Goal: Task Accomplishment & Management: Manage account settings

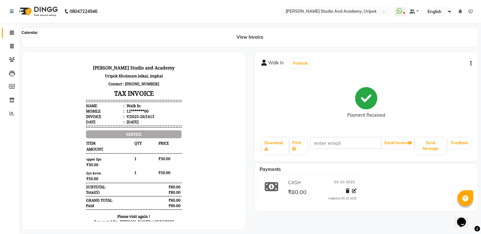
click at [8, 32] on span at bounding box center [11, 32] width 11 height 7
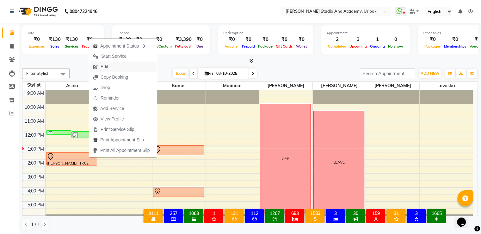
click at [113, 67] on button "Edit" at bounding box center [123, 66] width 68 height 10
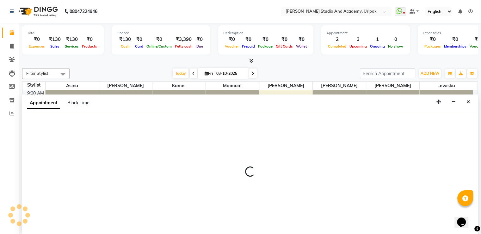
select select "tentative"
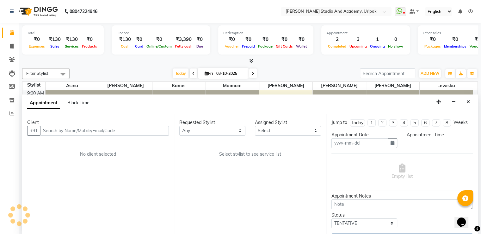
scroll to position [0, 0]
type input "03-10-2025"
select select "810"
select select "29613"
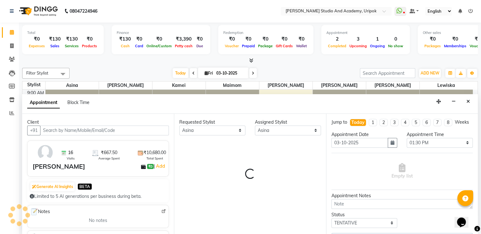
scroll to position [12, 0]
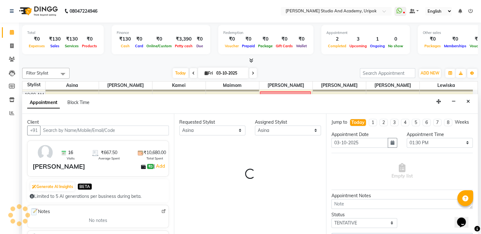
select select "2142"
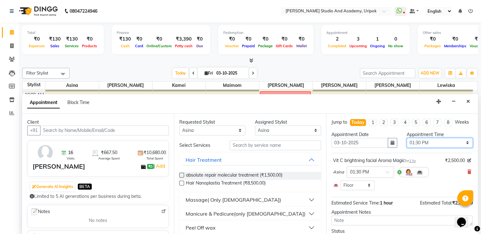
click at [411, 147] on select "Select 10:00 AM 10:30 AM 11:00 AM 11:30 AM 12:00 PM 12:30 PM 01:00 PM 01:30 PM …" at bounding box center [440, 143] width 66 height 10
click at [311, 65] on div "Filter Stylist Select All Asina [PERSON_NAME] Kamei Maimom [PERSON_NAME] [PERSO…" at bounding box center [250, 148] width 456 height 167
click at [468, 102] on icon "Close" at bounding box center [468, 101] width 3 height 4
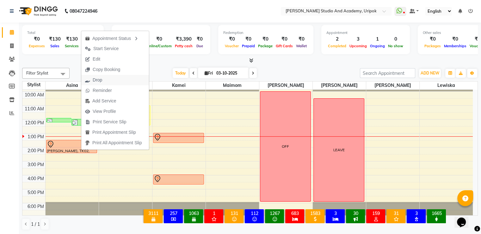
click at [108, 80] on button "Drop" at bounding box center [115, 80] width 68 height 10
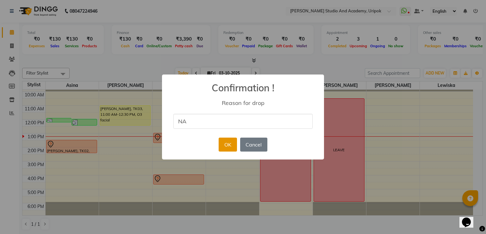
type input "NA"
click at [227, 143] on button "OK" at bounding box center [228, 144] width 18 height 14
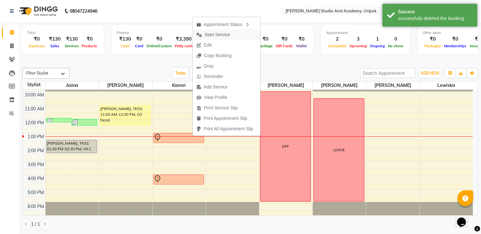
click at [219, 32] on span "Start Service" at bounding box center [217, 34] width 25 height 7
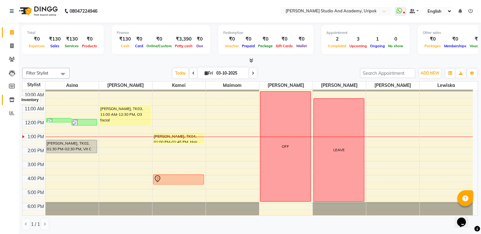
click at [11, 99] on icon at bounding box center [11, 99] width 5 height 5
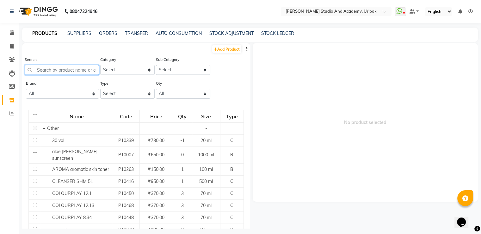
click at [41, 71] on input "text" at bounding box center [62, 70] width 74 height 10
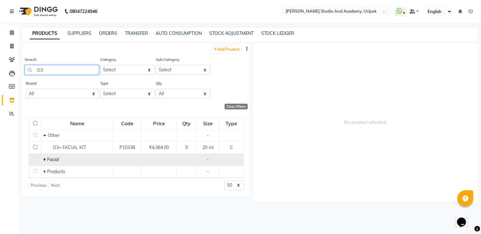
type input "O3"
click at [44, 159] on icon at bounding box center [44, 159] width 2 height 4
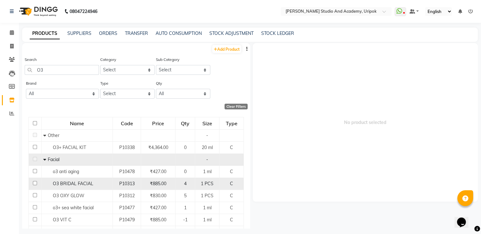
click at [33, 183] on input "checkbox" at bounding box center [35, 183] width 4 height 4
checkbox input "true"
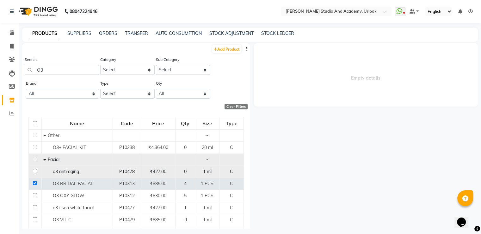
select select
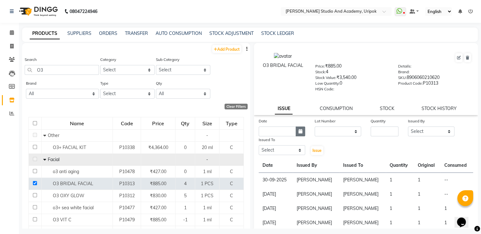
click at [299, 133] on icon "button" at bounding box center [301, 131] width 4 height 4
select select "10"
select select "2025"
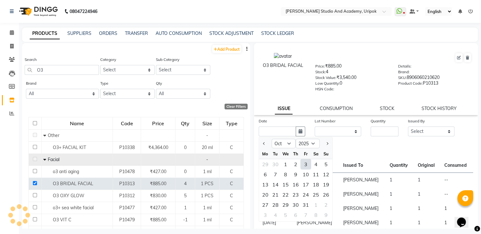
click at [306, 166] on div "3" at bounding box center [306, 164] width 10 height 10
type input "03-10-2025"
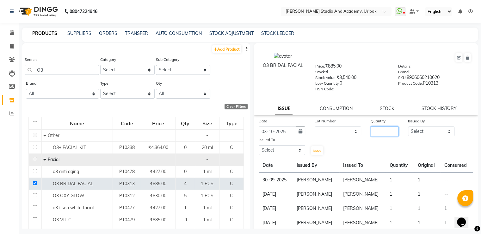
click at [385, 134] on input "number" at bounding box center [385, 131] width 28 height 10
type input "1"
click at [416, 136] on select "Select [PERSON_NAME] [PERSON_NAME] [PERSON_NAME] [PERSON_NAME] [PERSON_NAME]" at bounding box center [431, 131] width 47 height 10
select select "29582"
click at [408, 128] on select "Select [PERSON_NAME] [PERSON_NAME] [PERSON_NAME] [PERSON_NAME] [PERSON_NAME]" at bounding box center [431, 131] width 47 height 10
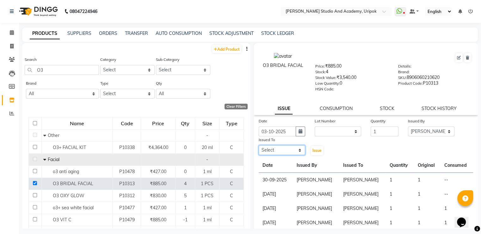
click at [293, 152] on select "Select [PERSON_NAME] [PERSON_NAME] [PERSON_NAME] [PERSON_NAME] [PERSON_NAME]" at bounding box center [282, 150] width 47 height 10
select select "84642"
click at [259, 147] on select "Select [PERSON_NAME] [PERSON_NAME] [PERSON_NAME] [PERSON_NAME] [PERSON_NAME]" at bounding box center [282, 150] width 47 height 10
click at [320, 151] on span "Issue" at bounding box center [317, 150] width 9 height 5
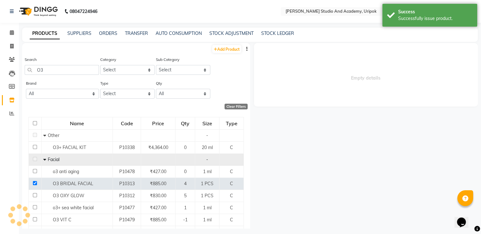
select select
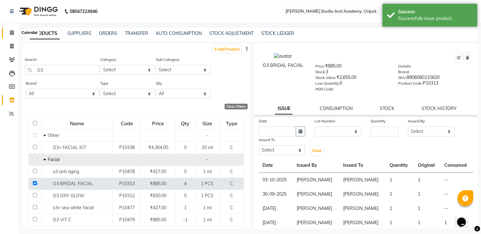
click at [13, 33] on icon at bounding box center [12, 32] width 4 height 5
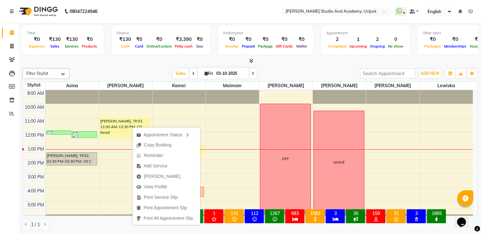
click at [122, 69] on div "[DATE] [DATE]" at bounding box center [215, 73] width 284 height 9
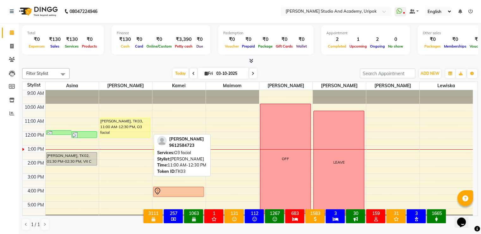
click at [132, 129] on div "[PERSON_NAME], TK03, 11:00 AM-12:30 PM, O3 facial" at bounding box center [125, 128] width 51 height 20
select select "1"
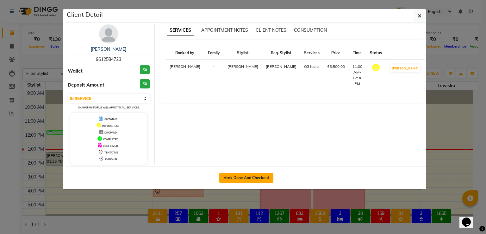
click at [243, 174] on button "Mark Done And Checkout" at bounding box center [246, 177] width 54 height 10
select select "service"
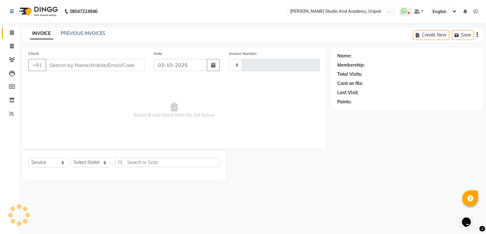
type input "1414"
select select "4880"
click at [99, 165] on select "Select Stylist" at bounding box center [91, 162] width 40 height 10
type input "96******23"
select select "84642"
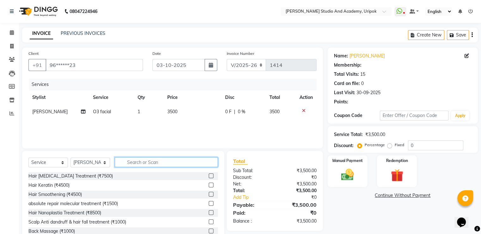
click at [128, 165] on input "text" at bounding box center [166, 162] width 103 height 10
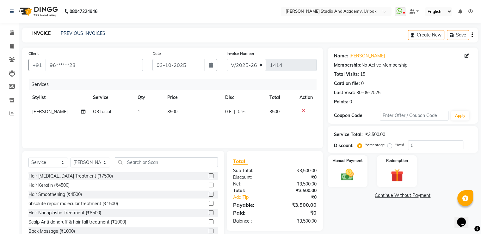
click at [228, 113] on span "0 F" at bounding box center [228, 111] width 6 height 7
select select "84642"
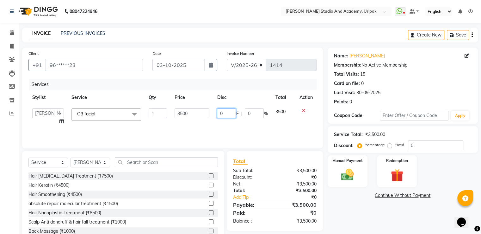
click at [230, 113] on input "0" at bounding box center [226, 113] width 19 height 10
type input "1000"
click at [150, 161] on input "text" at bounding box center [166, 162] width 103 height 10
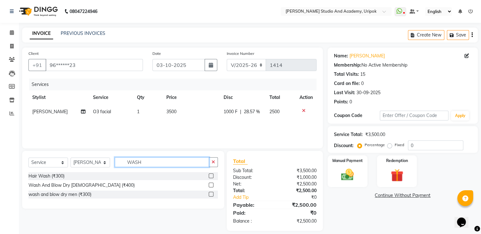
type input "WASH"
click at [211, 183] on label at bounding box center [211, 184] width 5 height 5
click at [211, 183] on input "checkbox" at bounding box center [211, 185] width 4 height 4
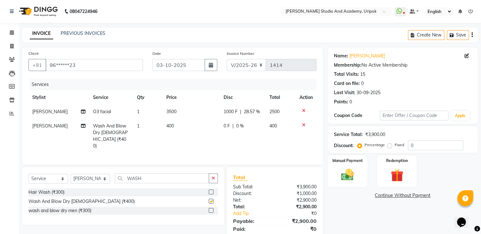
checkbox input "false"
click at [348, 178] on img at bounding box center [347, 174] width 21 height 15
click at [380, 193] on span "CASH" at bounding box center [381, 195] width 14 height 7
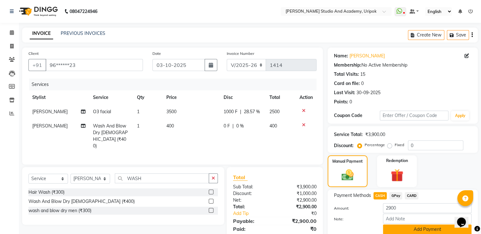
click at [397, 230] on button "Add Payment" at bounding box center [427, 229] width 89 height 10
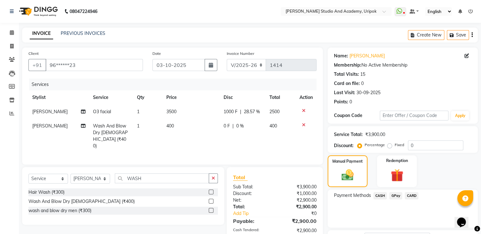
scroll to position [52, 0]
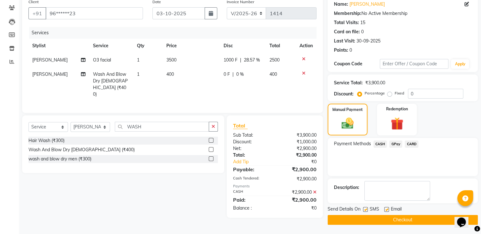
click at [414, 220] on button "Checkout" at bounding box center [403, 220] width 150 height 10
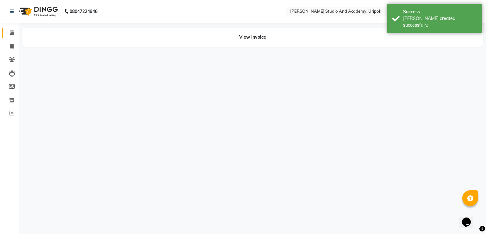
click at [13, 28] on link "Calendar" at bounding box center [9, 33] width 15 height 10
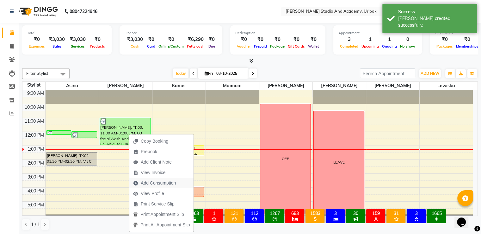
click at [162, 187] on span "Add Consumption" at bounding box center [154, 183] width 50 height 10
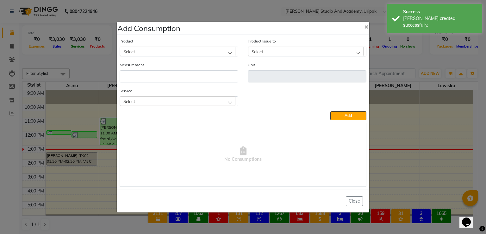
click at [161, 55] on div "Select" at bounding box center [178, 51] width 116 height 9
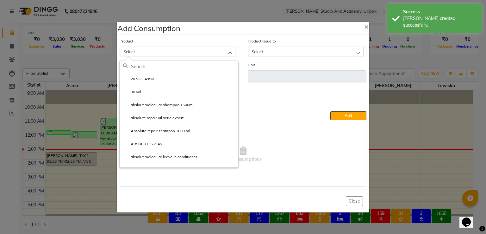
click at [155, 68] on input "text" at bounding box center [184, 66] width 107 height 11
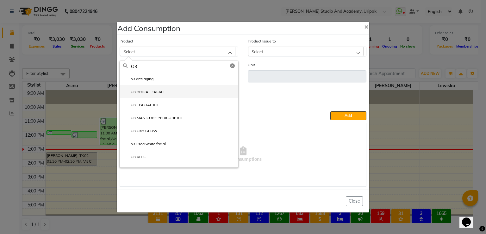
type input "O3"
click at [141, 94] on label "O3 BRIDAL FACIAL" at bounding box center [144, 92] width 42 height 6
type input "PCS"
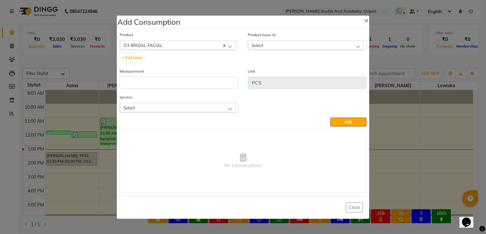
click at [258, 45] on span "Select" at bounding box center [258, 44] width 12 height 5
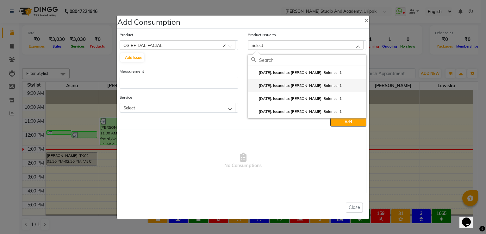
click at [273, 85] on label "[DATE], Issued to: [PERSON_NAME], Balance: 1" at bounding box center [296, 86] width 91 height 6
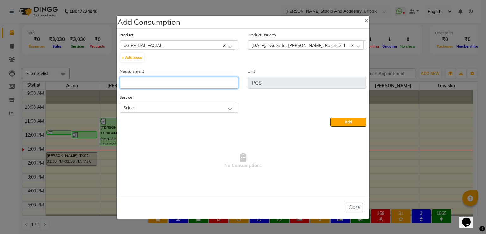
click at [156, 83] on input "number" at bounding box center [179, 83] width 119 height 12
type input "1"
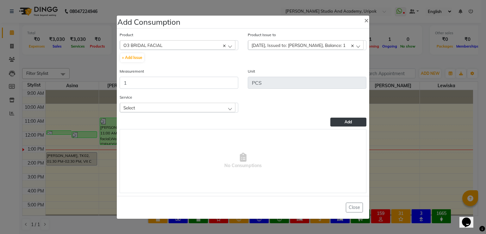
click at [345, 124] on span "Add" at bounding box center [348, 121] width 7 height 5
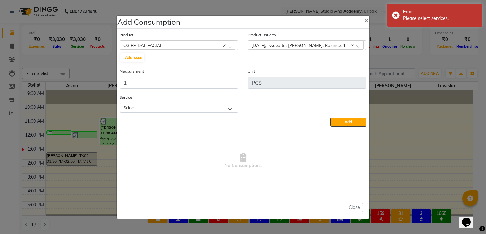
click at [168, 109] on div "Select" at bounding box center [178, 107] width 116 height 9
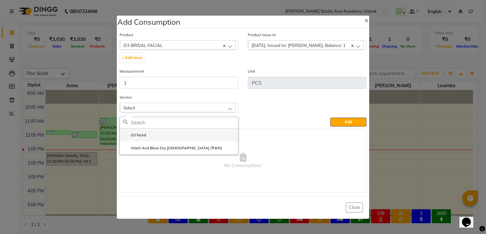
click at [150, 139] on li "O3 facial" at bounding box center [179, 134] width 118 height 13
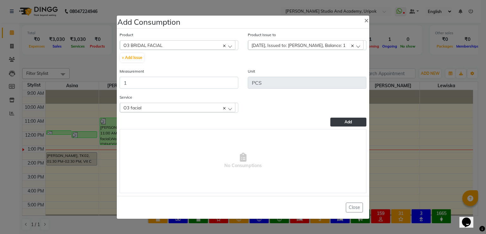
click at [349, 126] on button "Add" at bounding box center [348, 121] width 36 height 9
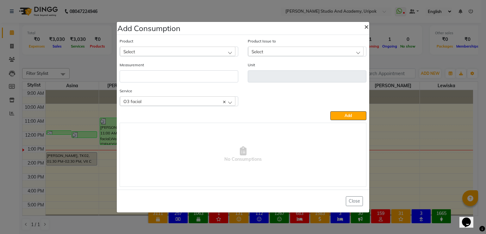
click at [366, 26] on span "×" at bounding box center [366, 26] width 4 height 9
